Goal: Information Seeking & Learning: Find specific fact

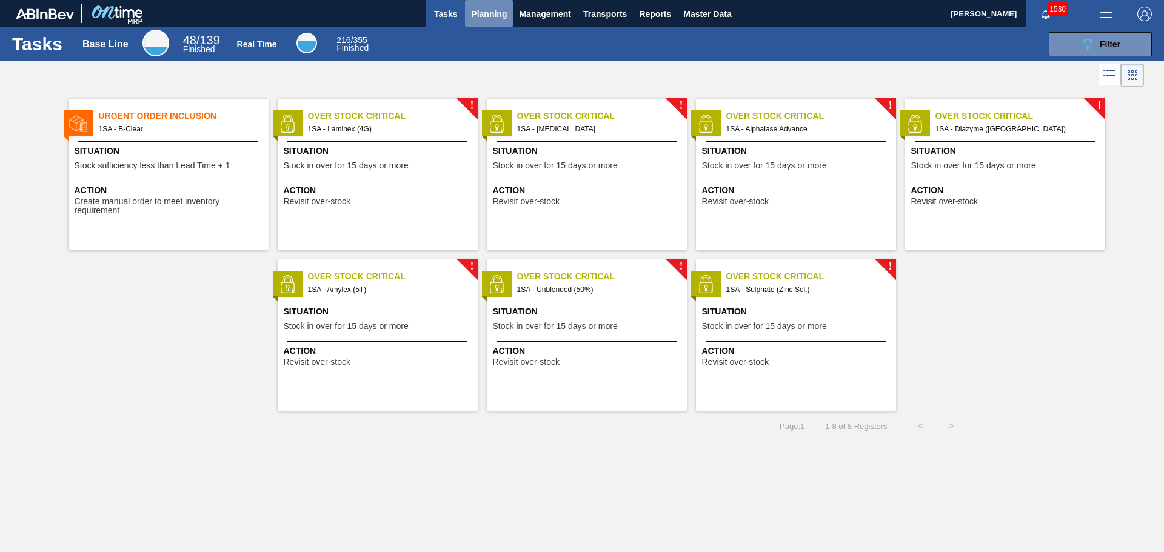
click at [483, 12] on span "Planning" at bounding box center [489, 14] width 36 height 15
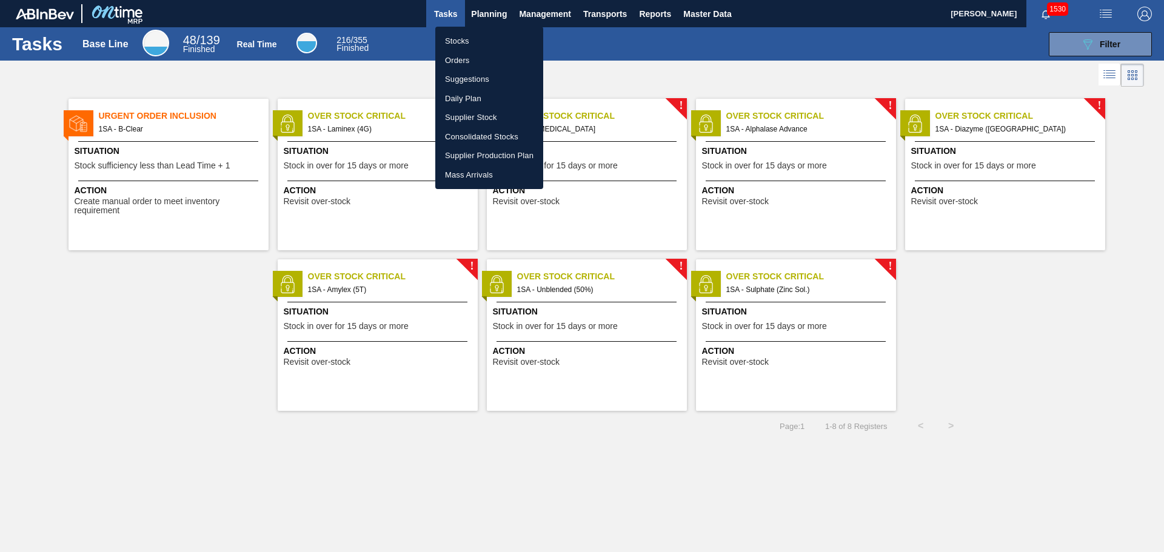
click at [453, 60] on li "Orders" at bounding box center [489, 60] width 108 height 19
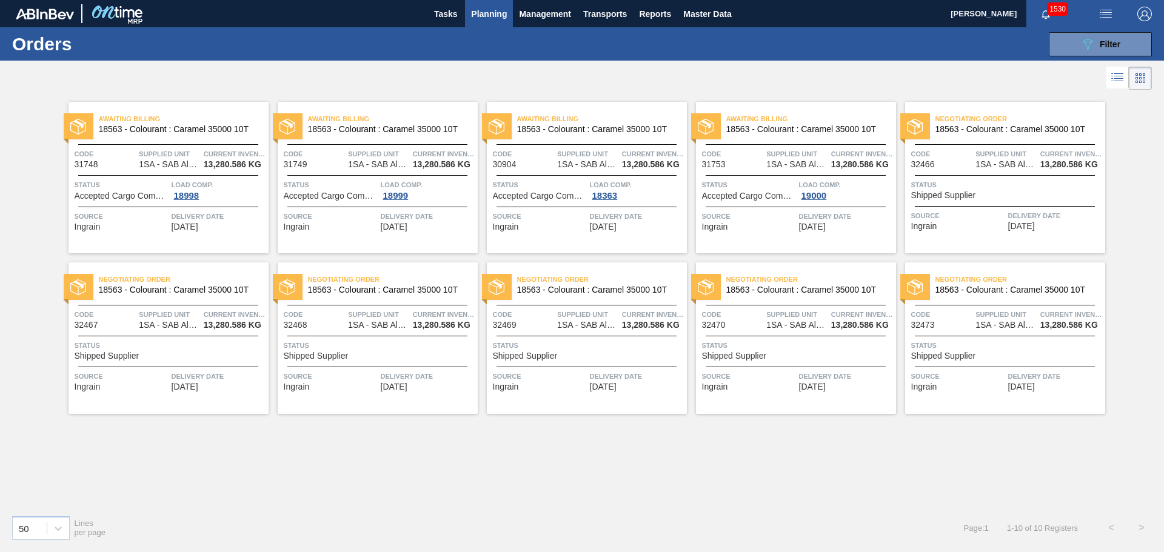
click at [491, 13] on span "Planning" at bounding box center [489, 14] width 36 height 15
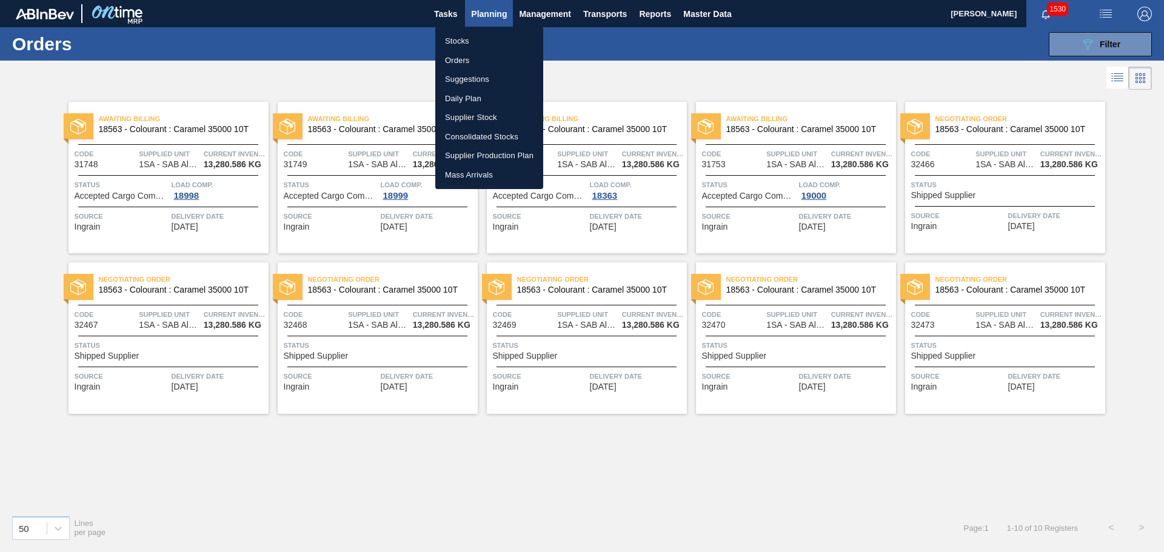
click at [460, 58] on li "Orders" at bounding box center [489, 60] width 108 height 19
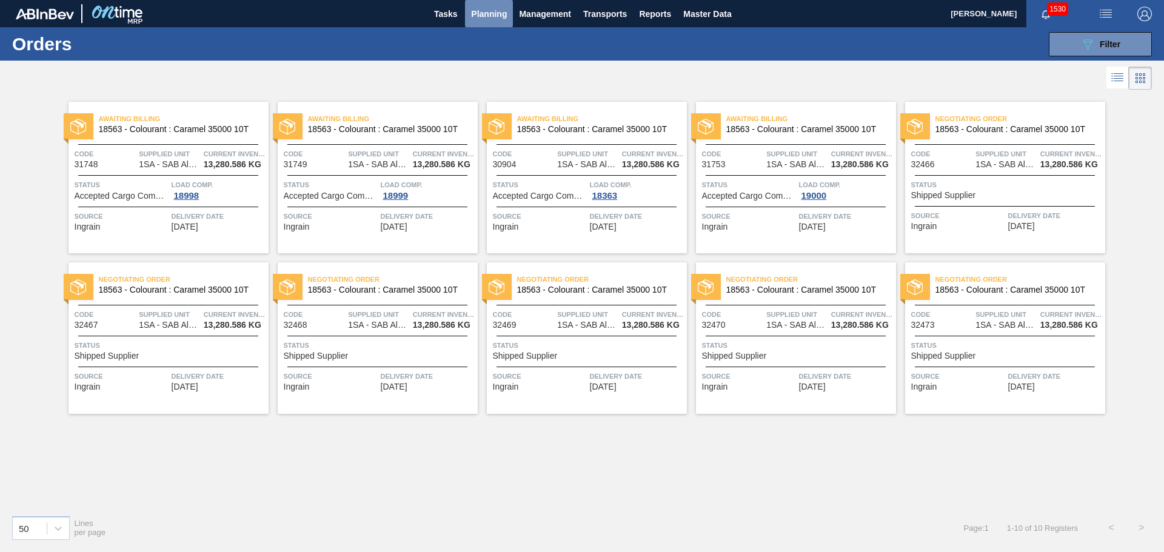
click at [484, 16] on span "Planning" at bounding box center [489, 14] width 36 height 15
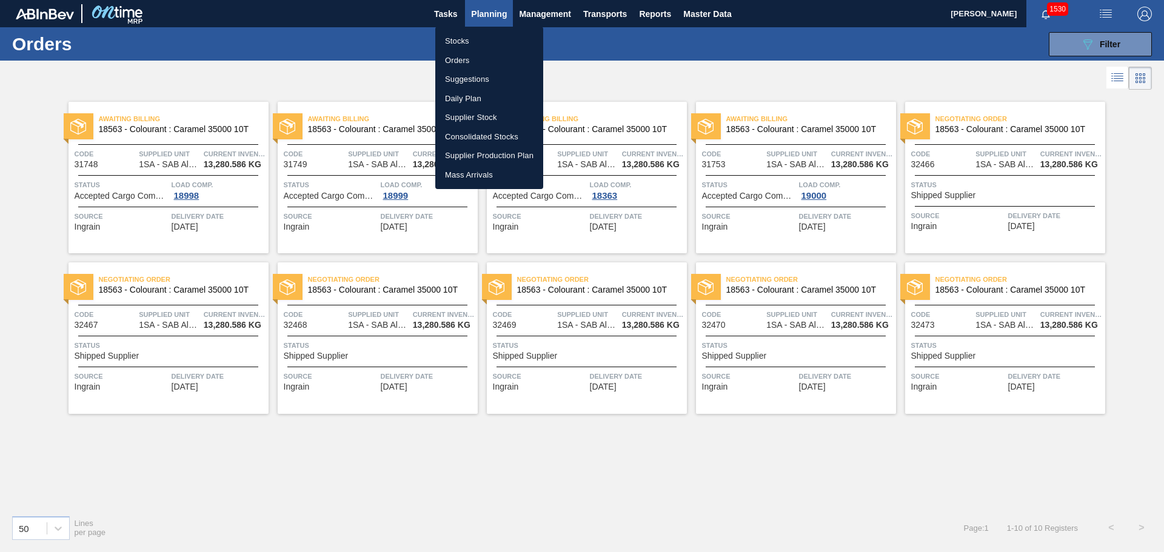
click at [471, 40] on li "Stocks" at bounding box center [489, 41] width 108 height 19
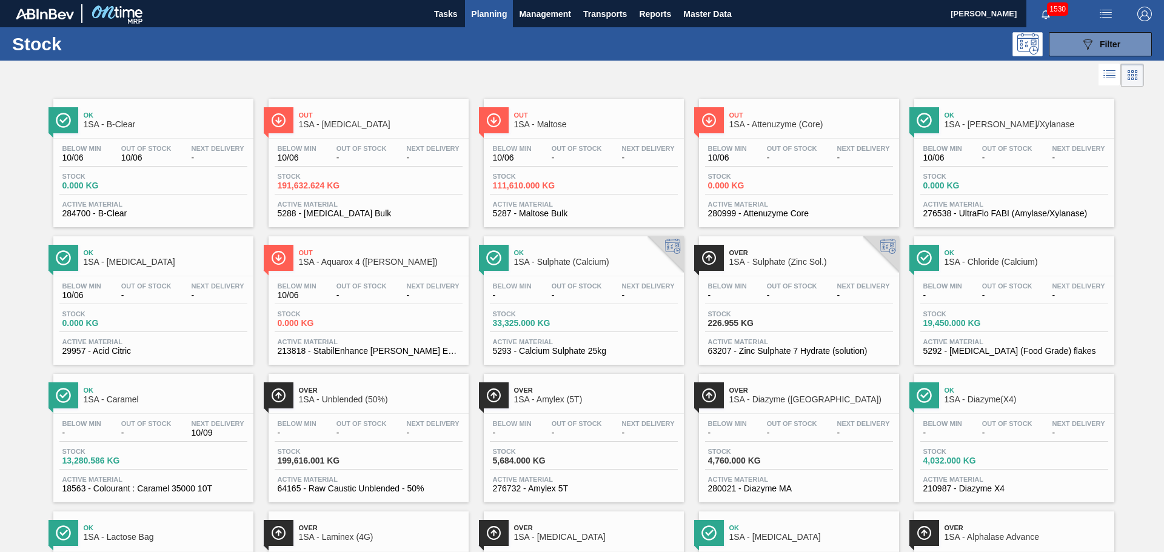
click at [491, 11] on span "Planning" at bounding box center [489, 14] width 36 height 15
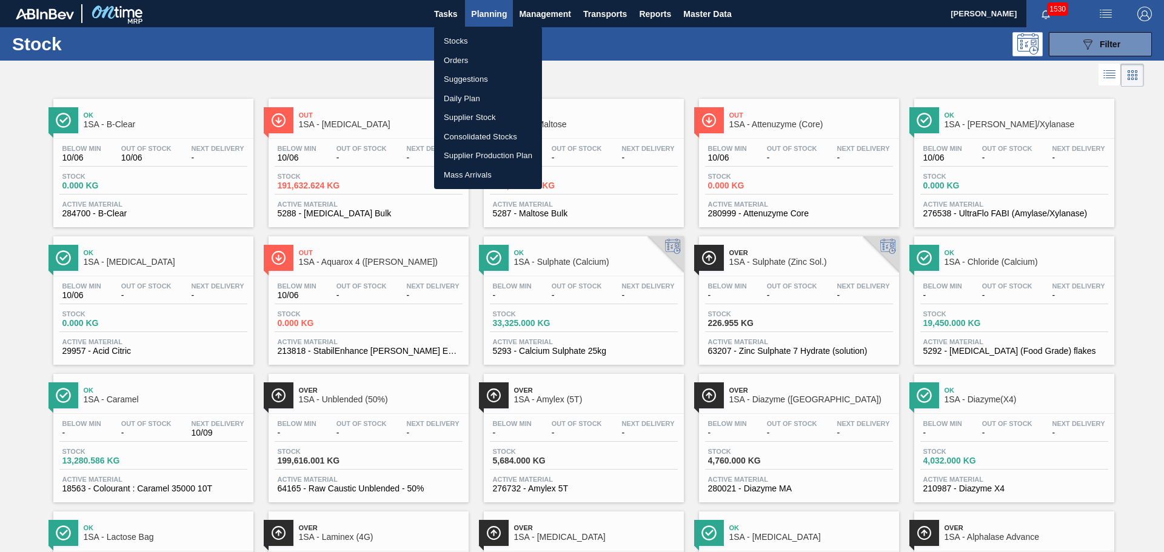
click at [476, 58] on li "Orders" at bounding box center [488, 60] width 108 height 19
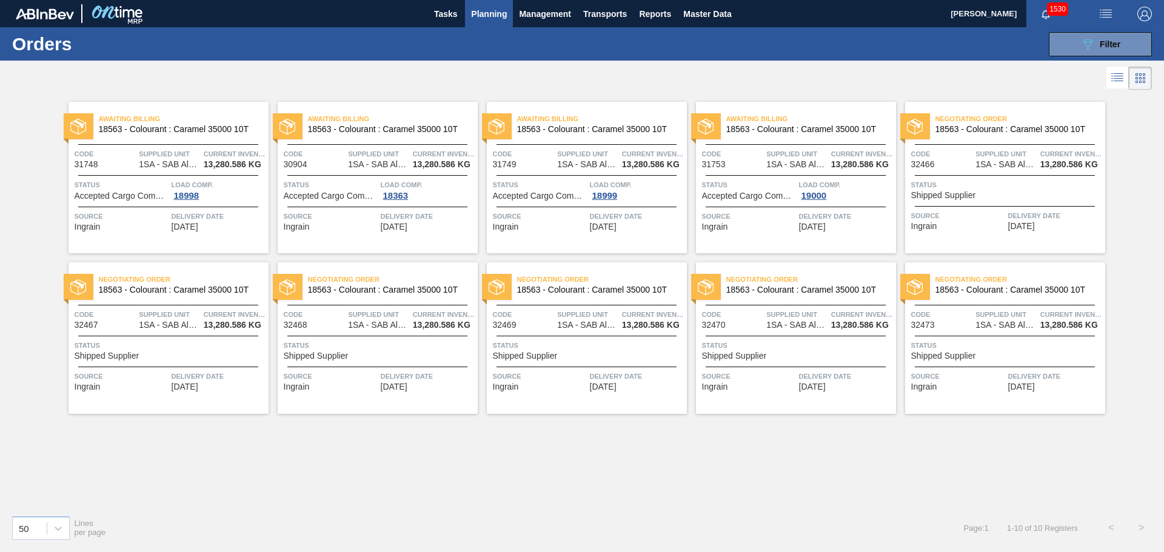
click at [238, 195] on div "Load Comp. 18998" at bounding box center [219, 190] width 94 height 22
click at [155, 178] on div "Awaiting Billing 18563 - Colourant : Caramel 35000 10T Code 31748 Supplied Unit…" at bounding box center [168, 178] width 200 height 152
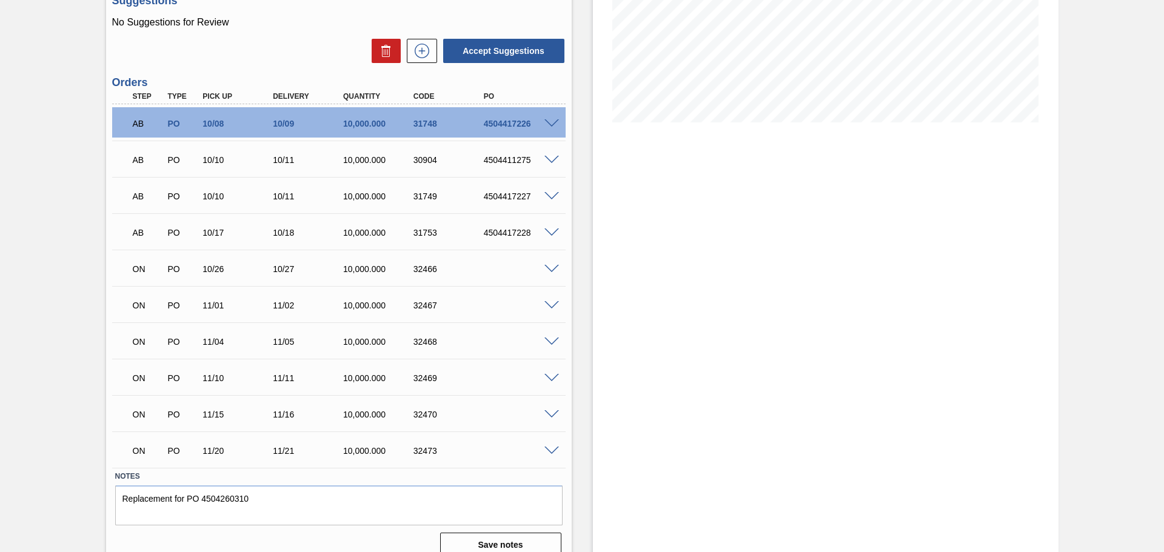
scroll to position [247, 0]
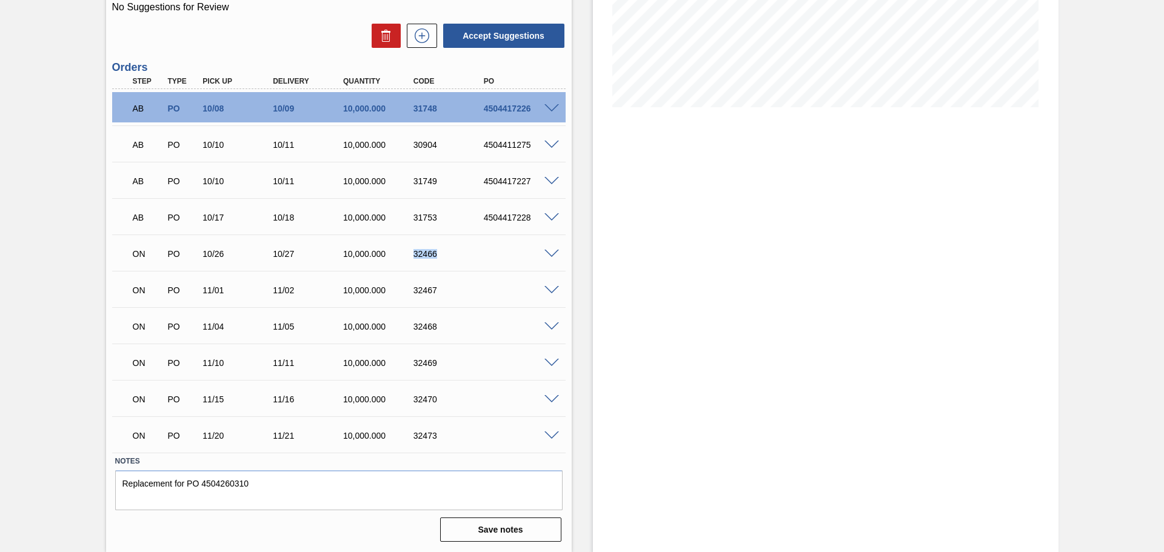
drag, startPoint x: 413, startPoint y: 254, endPoint x: 446, endPoint y: 255, distance: 32.1
click at [439, 252] on div "32466" at bounding box center [449, 254] width 79 height 10
copy div "32466"
drag, startPoint x: 413, startPoint y: 291, endPoint x: 438, endPoint y: 289, distance: 24.3
click at [438, 289] on div "32467" at bounding box center [449, 291] width 79 height 10
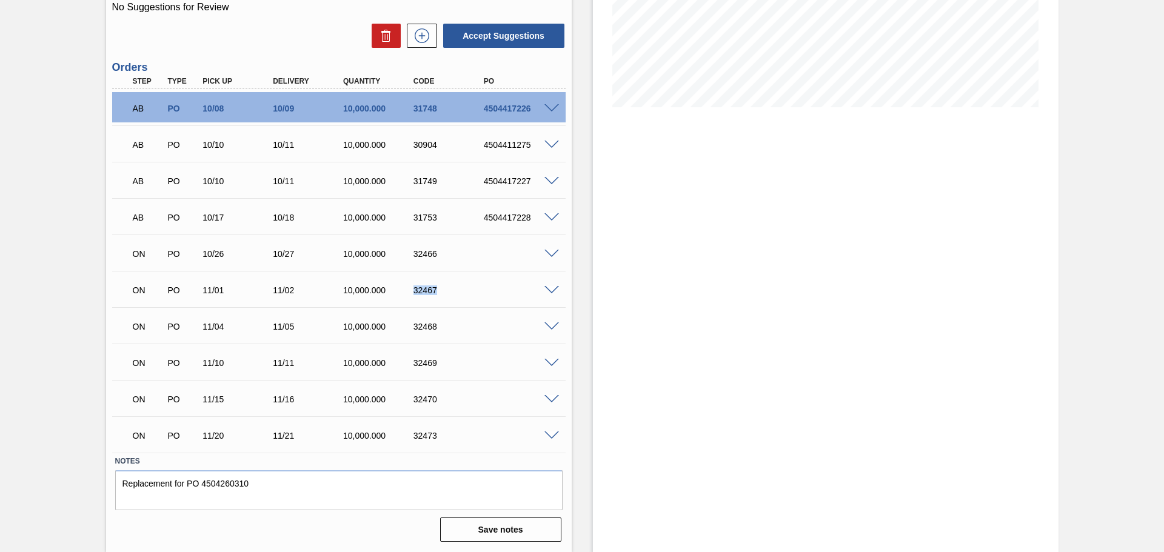
copy div "32467"
drag, startPoint x: 413, startPoint y: 326, endPoint x: 436, endPoint y: 326, distance: 22.4
click at [436, 326] on div "32468" at bounding box center [449, 327] width 79 height 10
copy div "32468"
drag, startPoint x: 414, startPoint y: 364, endPoint x: 450, endPoint y: 379, distance: 39.1
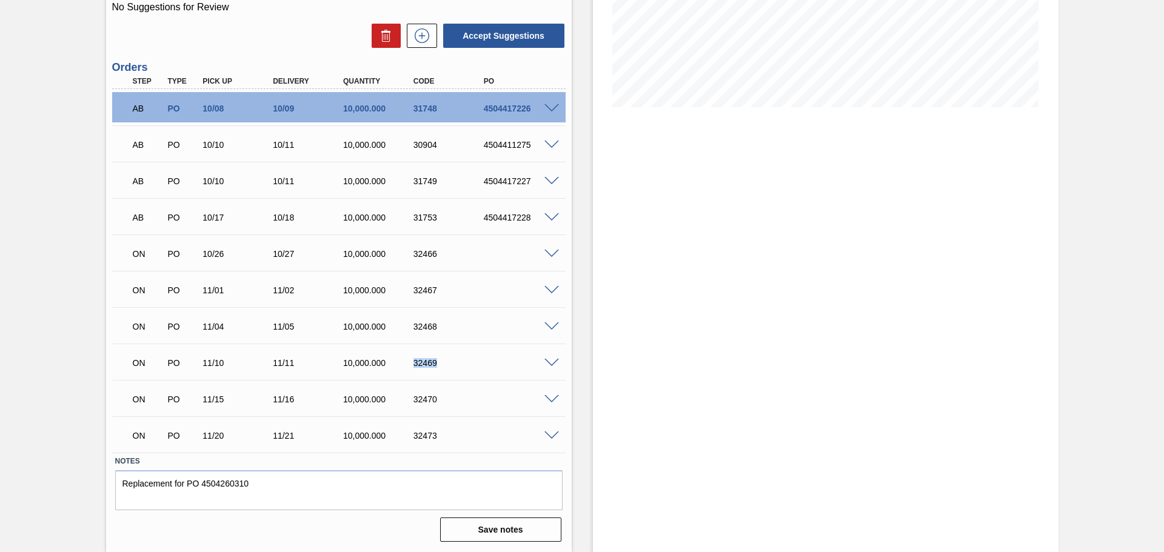
click at [435, 359] on div "32469" at bounding box center [449, 363] width 79 height 10
copy div "32469"
drag, startPoint x: 413, startPoint y: 399, endPoint x: 439, endPoint y: 406, distance: 26.3
click at [439, 406] on div "ON PO 11/15 11/16 10,000.000 32470" at bounding box center [335, 398] width 421 height 24
copy div "32470"
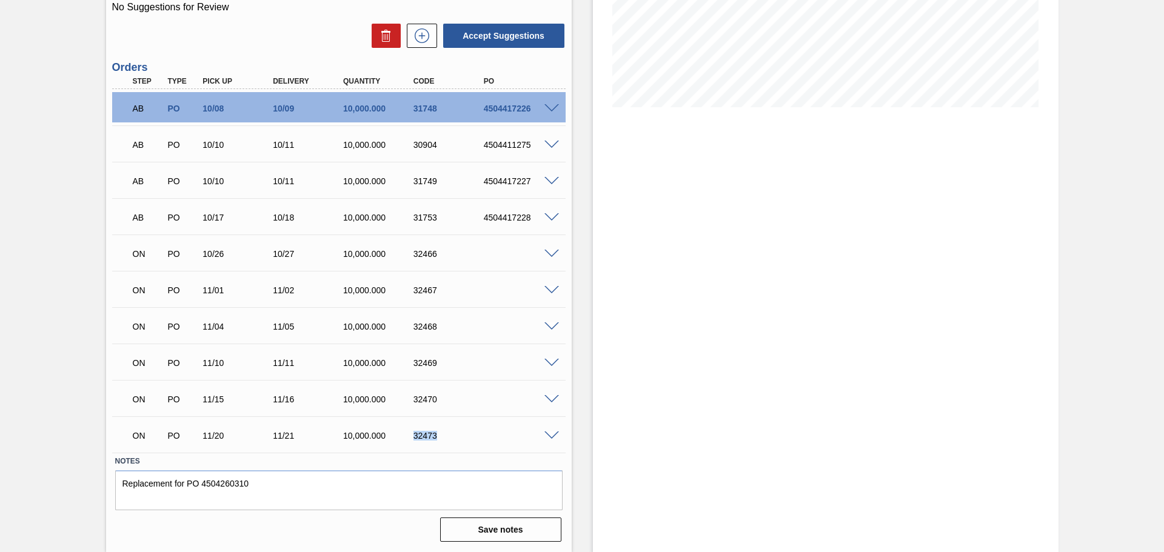
drag, startPoint x: 414, startPoint y: 437, endPoint x: 446, endPoint y: 438, distance: 31.5
click at [441, 438] on div "32473" at bounding box center [449, 436] width 79 height 10
copy div "32473"
